Goal: Information Seeking & Learning: Learn about a topic

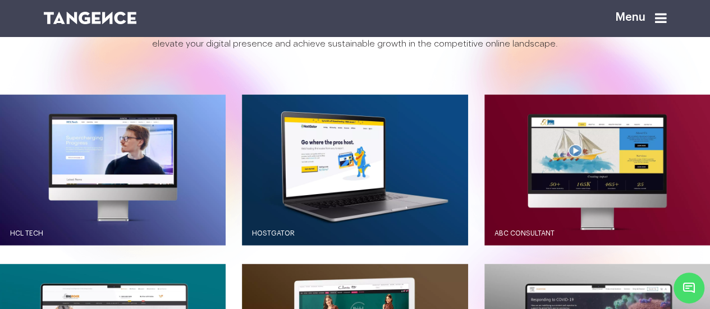
scroll to position [944, 0]
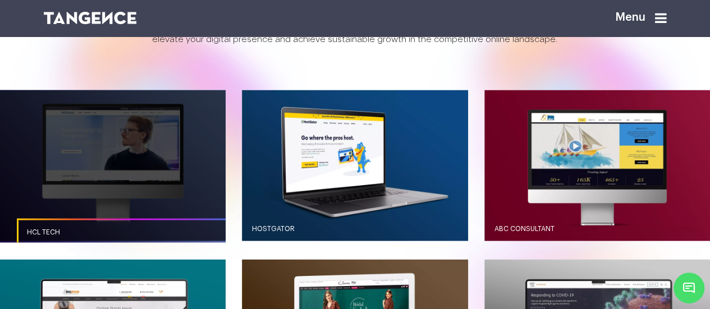
drag, startPoint x: 148, startPoint y: 157, endPoint x: 23, endPoint y: 91, distance: 141.3
click at [23, 91] on link "button" at bounding box center [113, 165] width 226 height 150
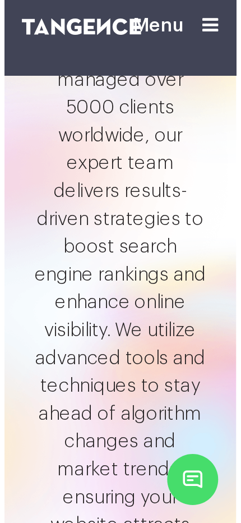
scroll to position [867, 0]
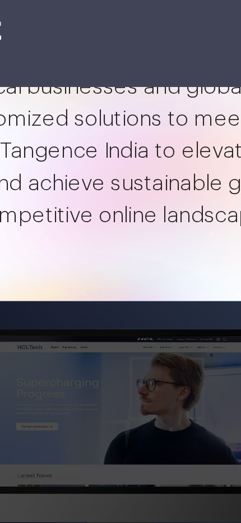
click at [114, 159] on link "button" at bounding box center [120, 190] width 193 height 128
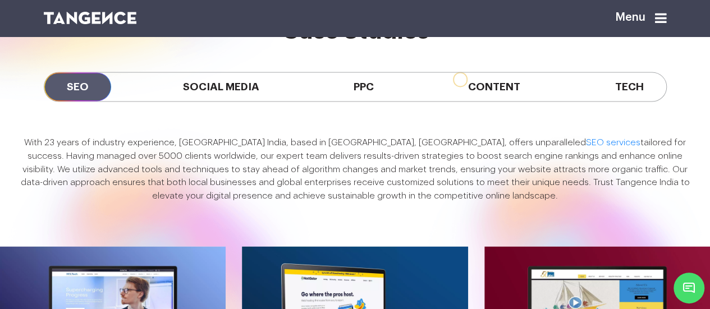
scroll to position [787, 0]
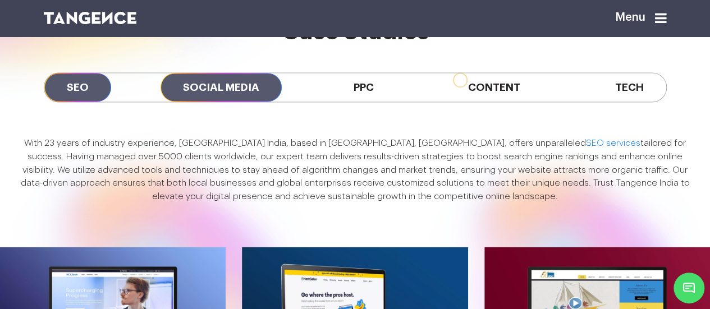
click at [222, 73] on span "Social Media" at bounding box center [220, 87] width 121 height 29
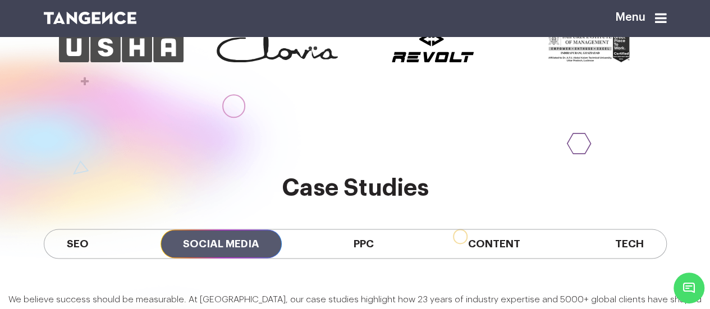
scroll to position [628, 0]
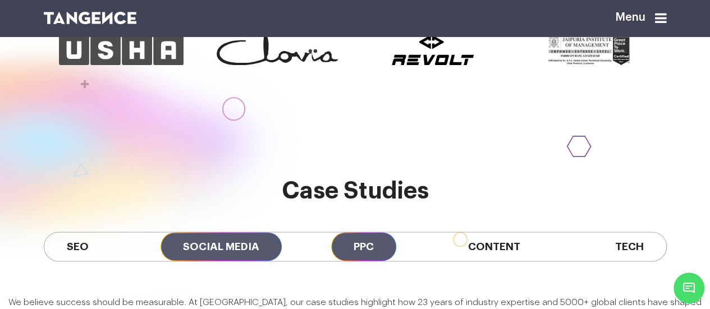
click at [374, 232] on span "PPC" at bounding box center [363, 246] width 65 height 29
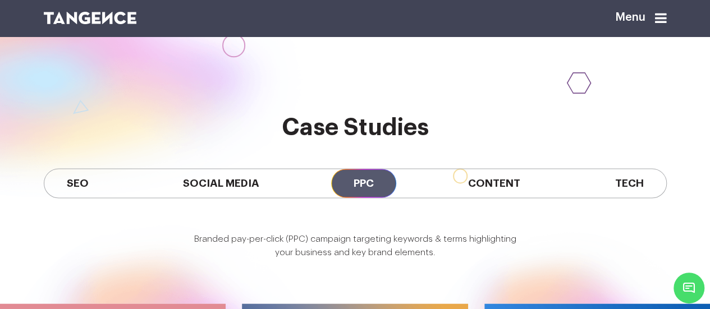
scroll to position [689, 0]
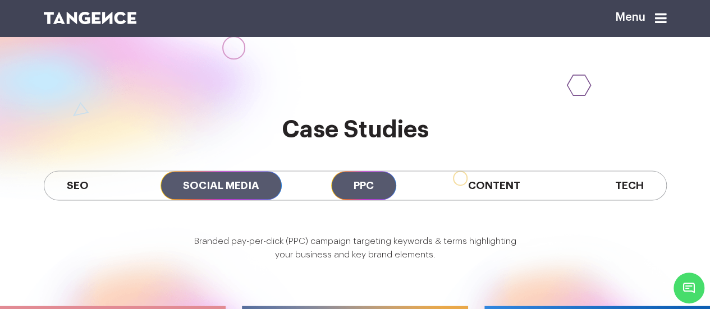
click at [226, 171] on span "Social Media" at bounding box center [220, 185] width 121 height 29
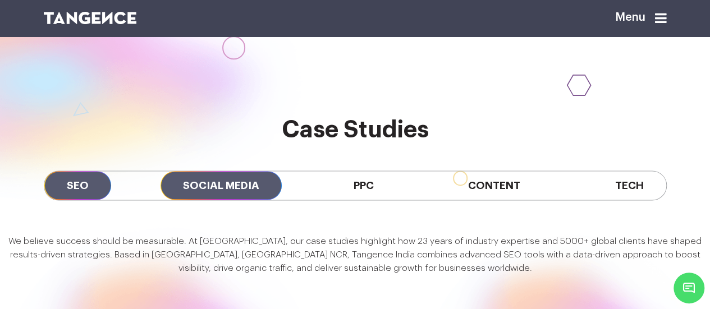
click at [95, 171] on span "SEO" at bounding box center [77, 185] width 67 height 29
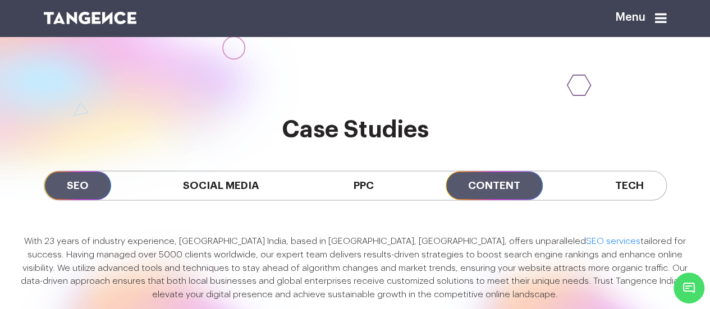
click at [500, 171] on span "Content" at bounding box center [494, 185] width 97 height 29
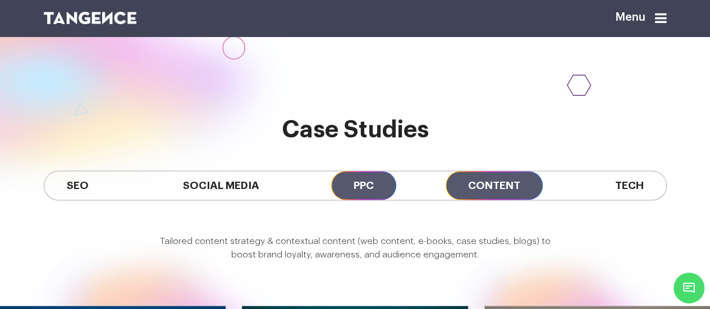
click at [365, 171] on span "PPC" at bounding box center [363, 185] width 65 height 29
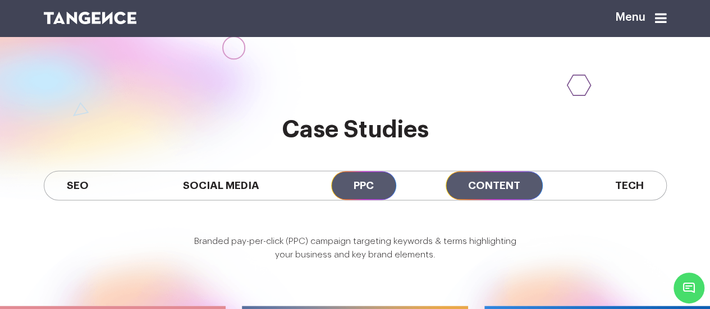
click at [493, 171] on span "Content" at bounding box center [494, 185] width 97 height 29
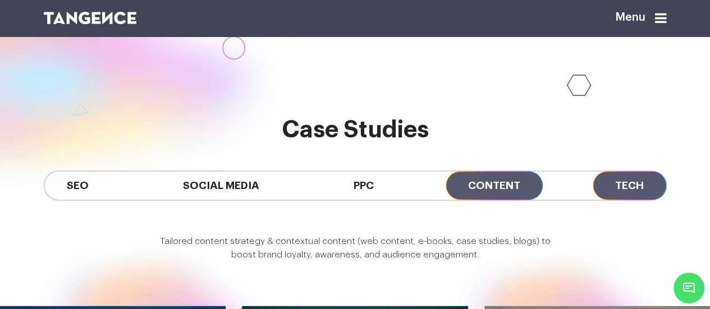
click at [642, 171] on span "Tech" at bounding box center [630, 185] width 74 height 29
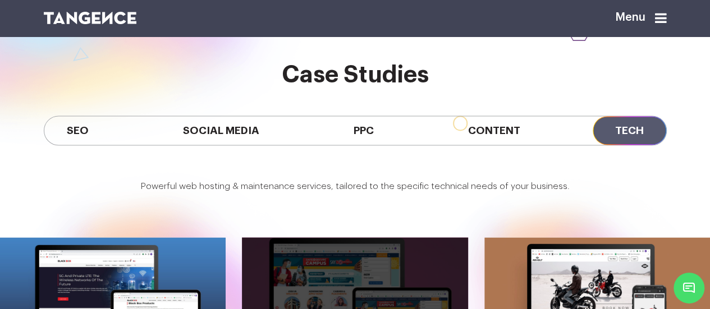
scroll to position [735, 0]
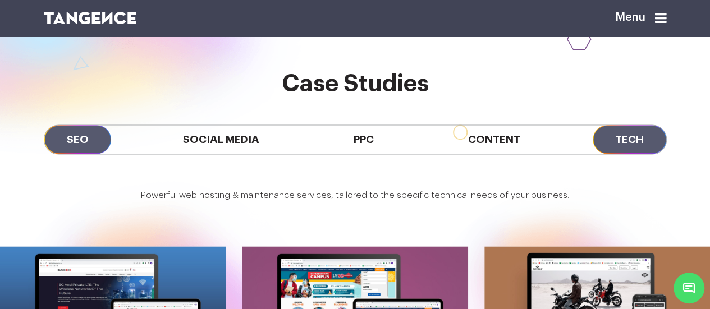
click at [89, 125] on span "SEO" at bounding box center [77, 139] width 67 height 29
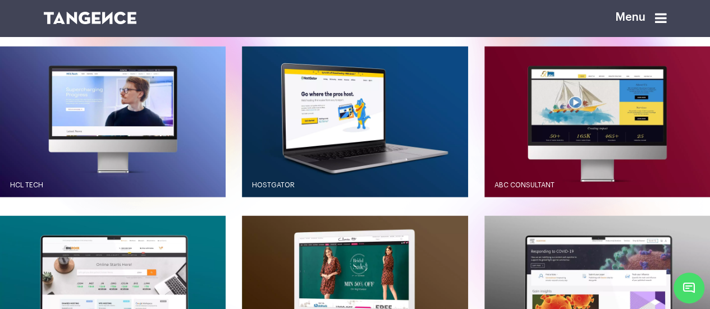
scroll to position [987, 0]
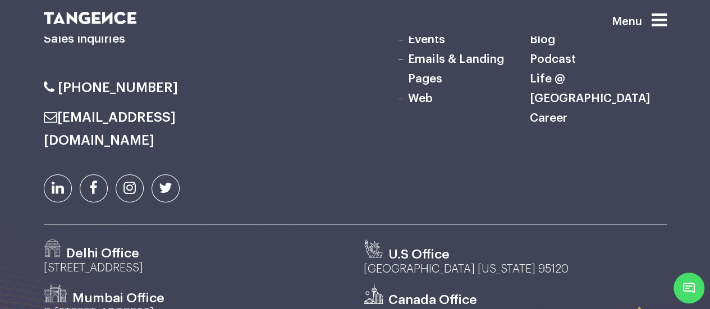
scroll to position [6194, 0]
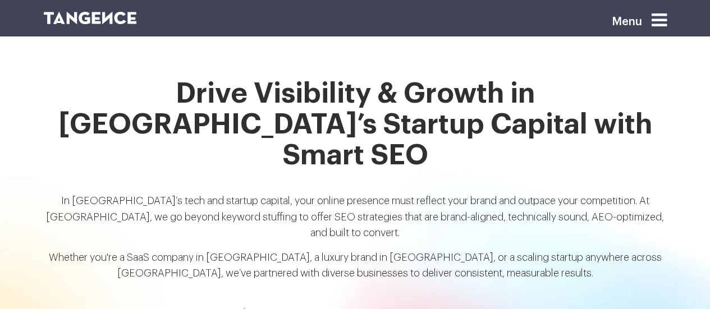
scroll to position [856, 0]
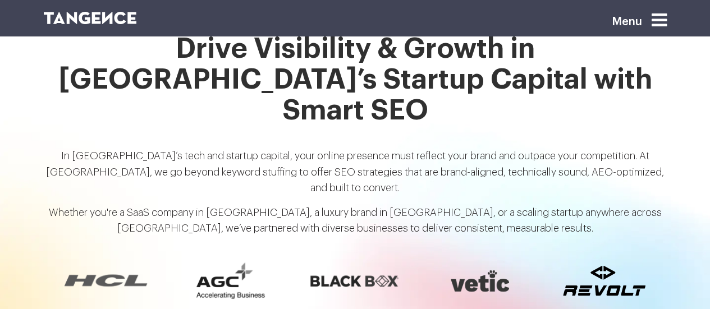
scroll to position [902, 0]
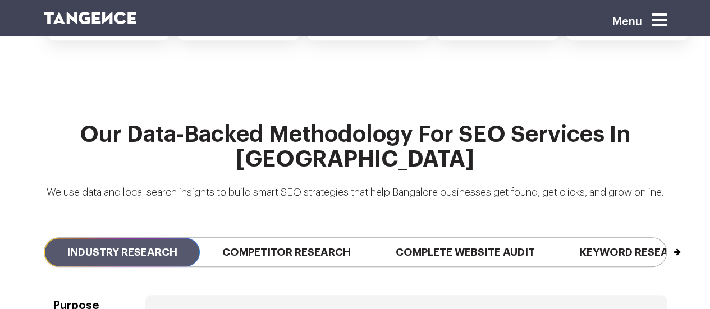
scroll to position [2569, 0]
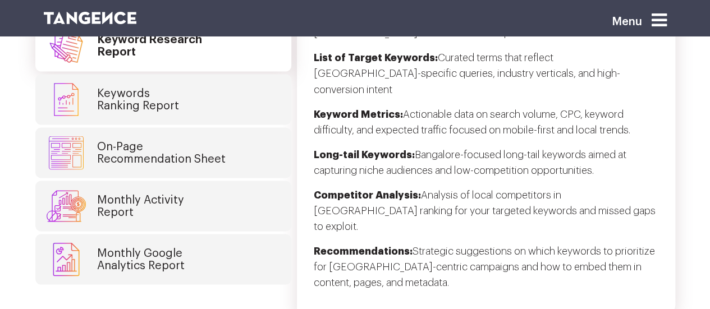
click at [234, 234] on link "Monthly Google Analytics Report" at bounding box center [163, 259] width 256 height 51
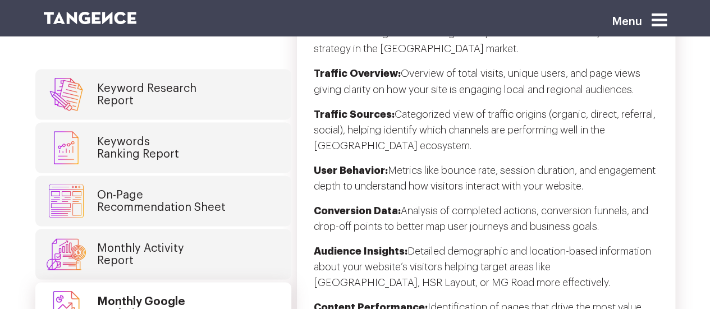
scroll to position [3166, 0]
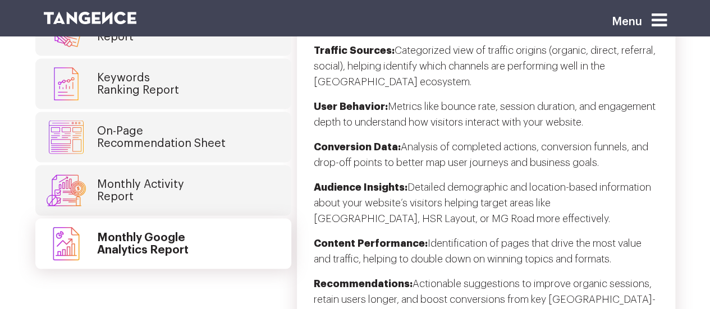
click at [216, 165] on link "Monthly Activity Report" at bounding box center [163, 190] width 256 height 51
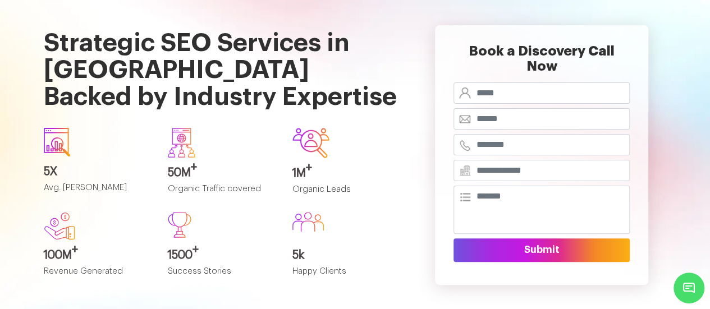
scroll to position [0, 0]
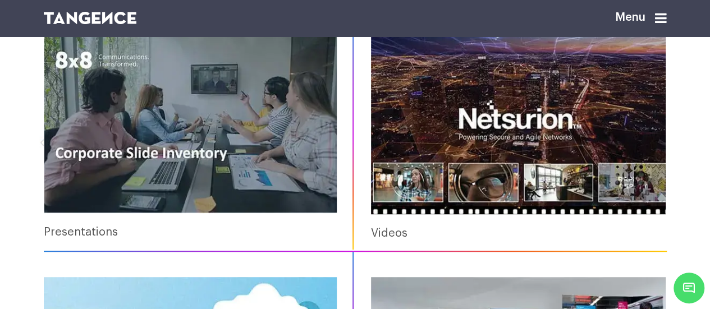
scroll to position [255, 0]
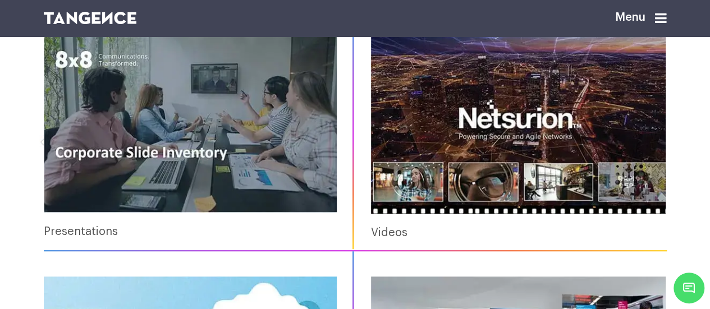
drag, startPoint x: 0, startPoint y: 0, endPoint x: 248, endPoint y: 131, distance: 280.6
click at [248, 131] on img at bounding box center [190, 119] width 293 height 185
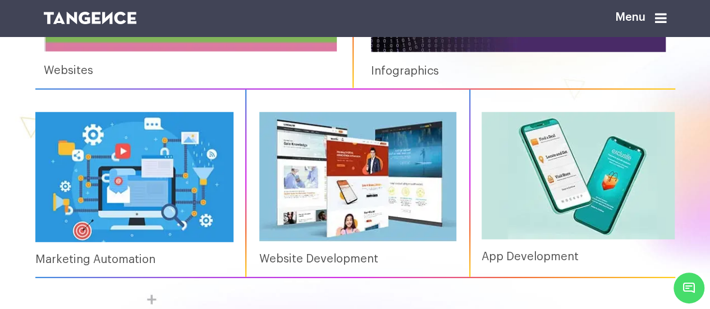
scroll to position [1420, 0]
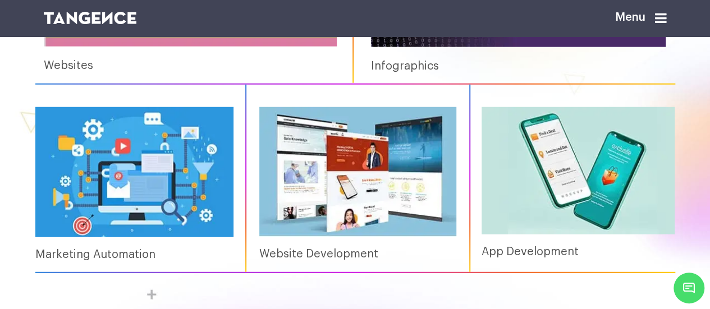
click at [515, 231] on img at bounding box center [578, 170] width 194 height 127
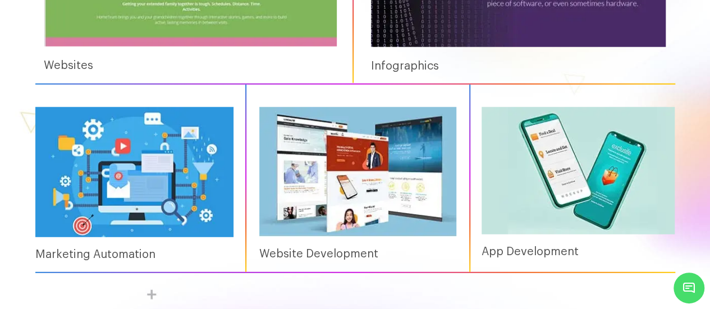
click at [423, 237] on img at bounding box center [357, 172] width 197 height 130
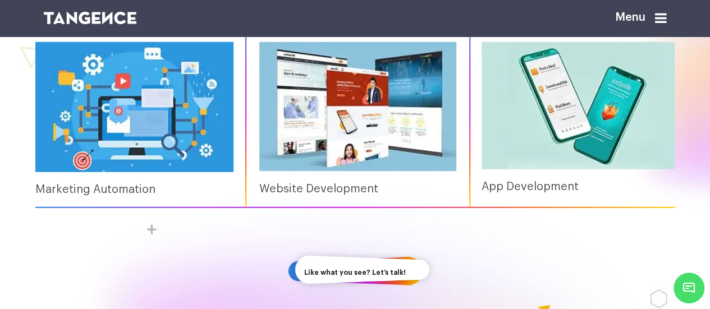
scroll to position [1486, 0]
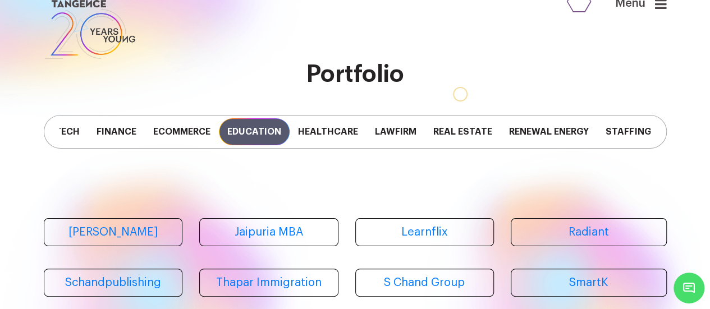
scroll to position [5, 0]
